Goal: Information Seeking & Learning: Learn about a topic

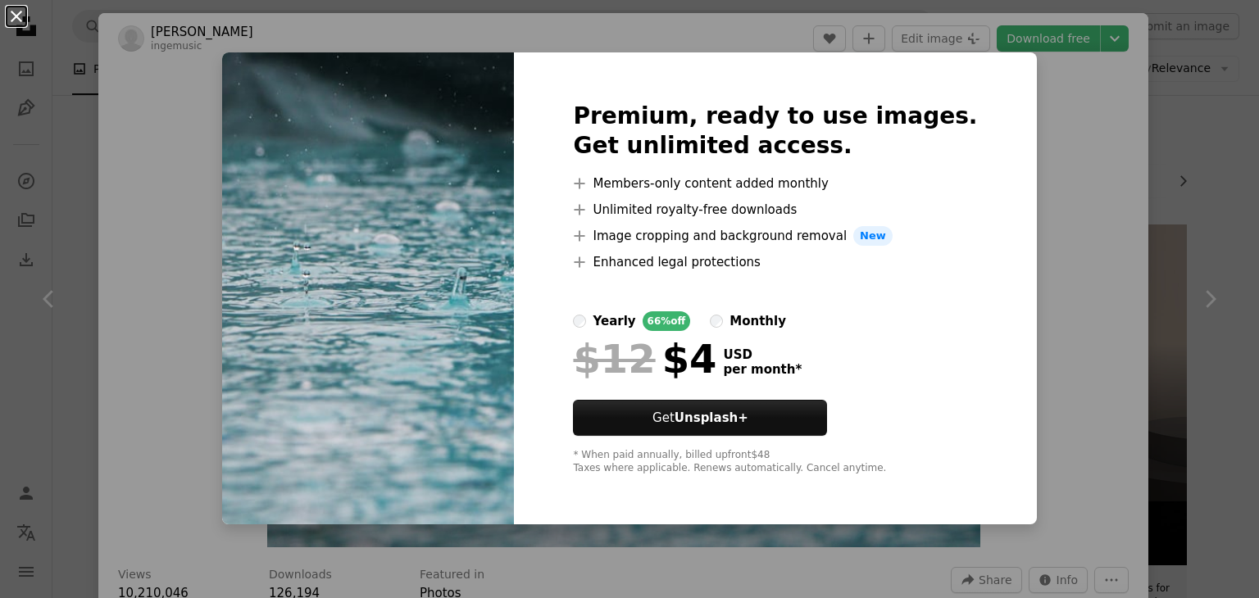
click at [10, 12] on button "An X shape" at bounding box center [17, 17] width 20 height 20
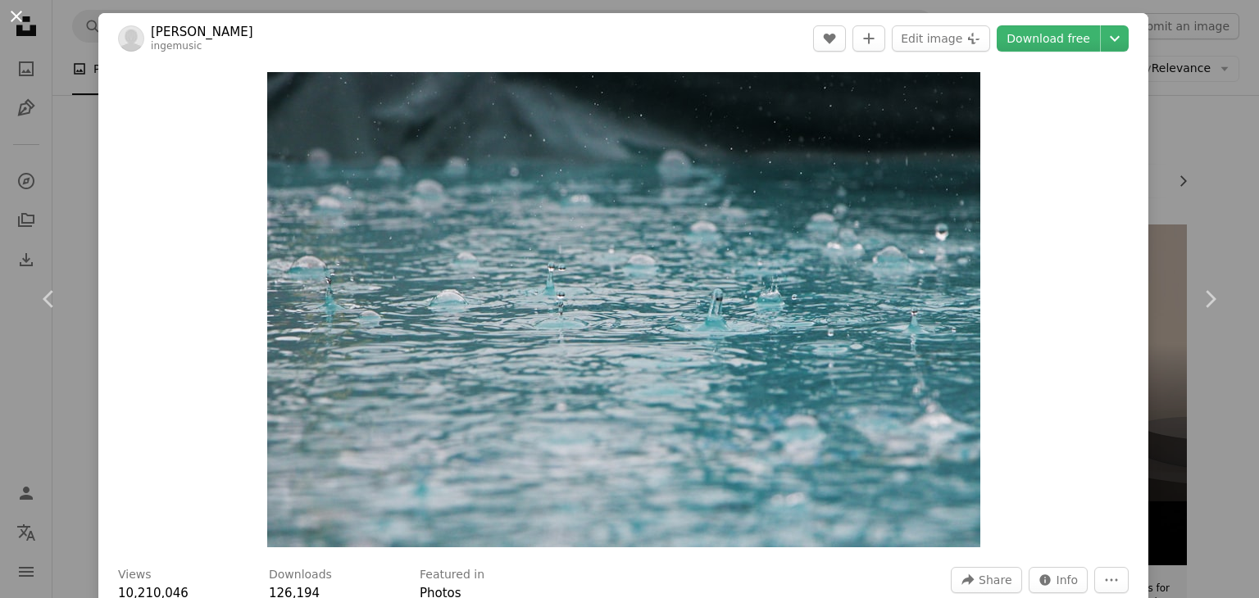
click at [13, 14] on button "An X shape" at bounding box center [17, 17] width 20 height 20
